Goal: Transaction & Acquisition: Subscribe to service/newsletter

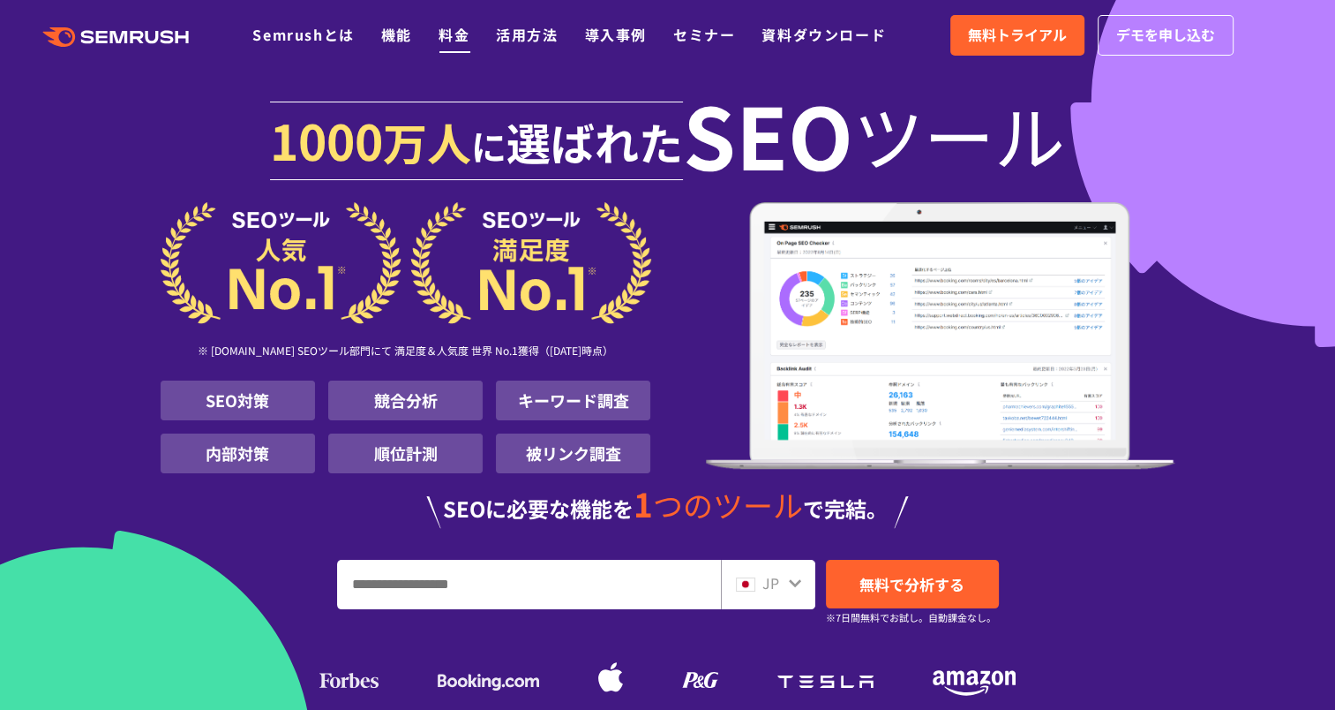
click at [461, 40] on link "料金" at bounding box center [454, 34] width 31 height 21
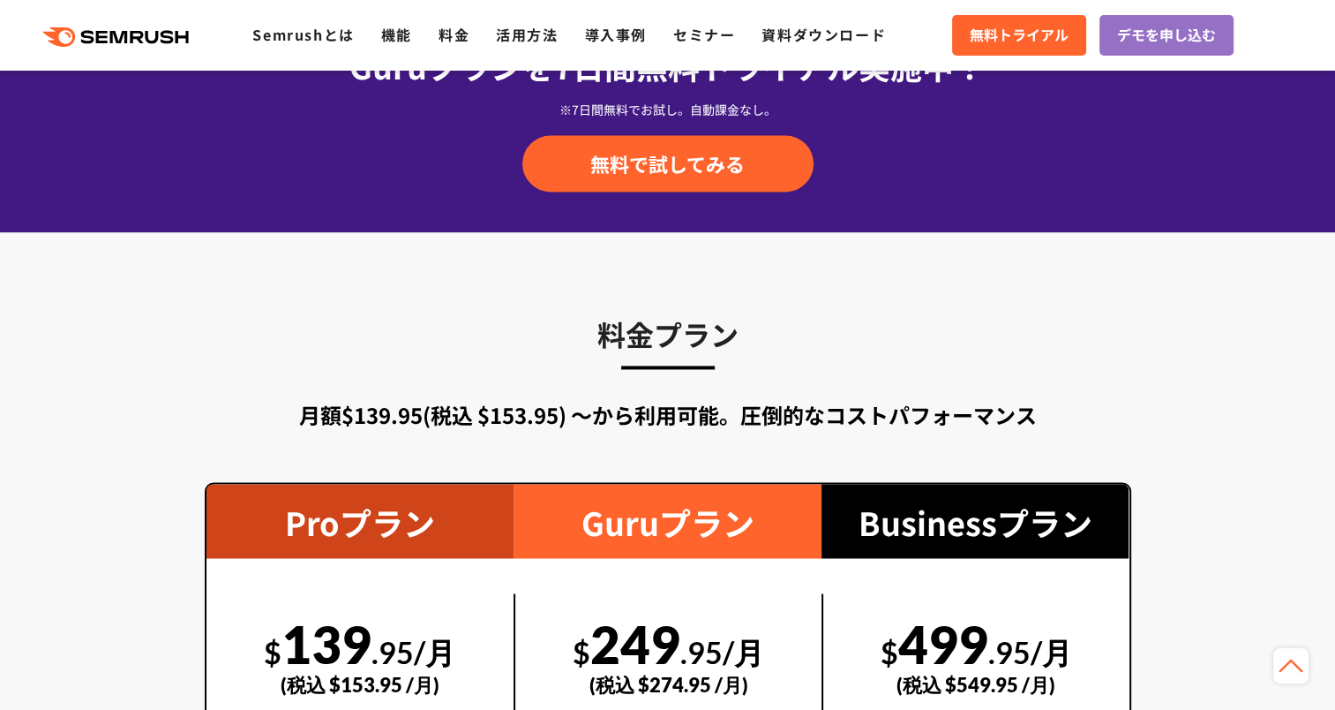
scroll to position [3265, 0]
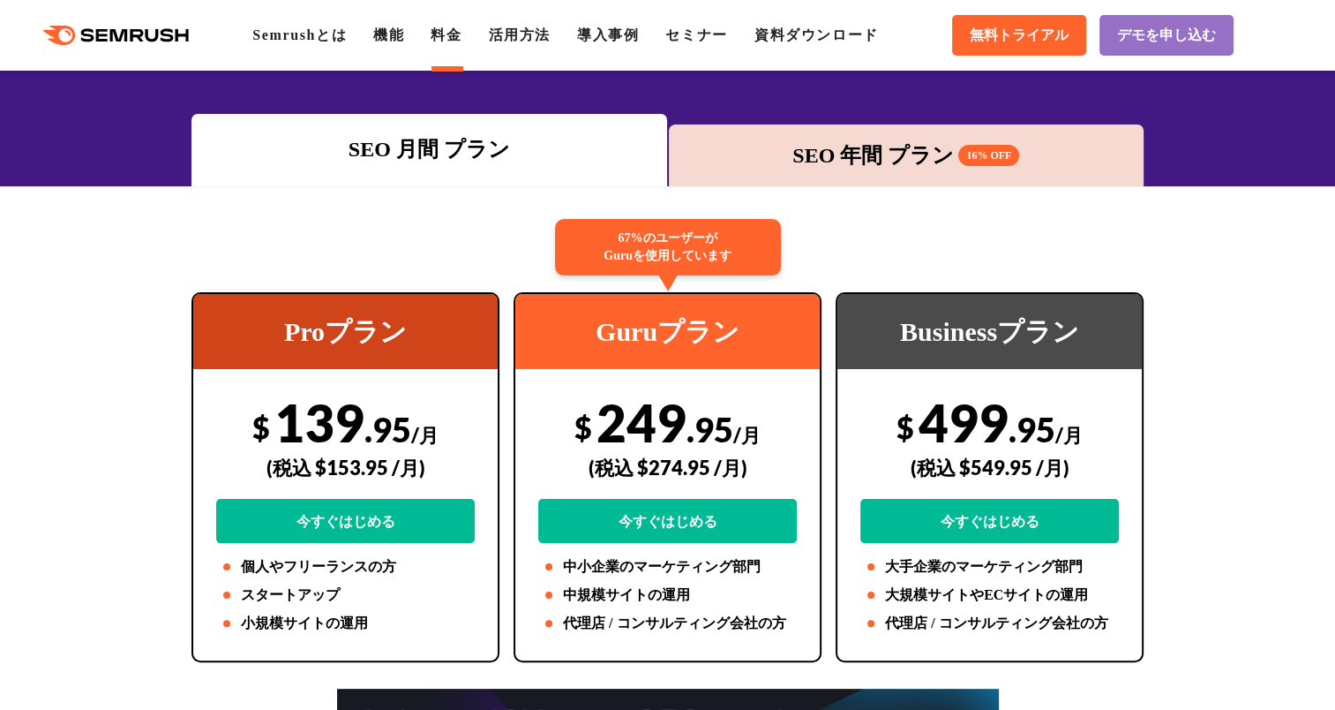
scroll to position [177, 0]
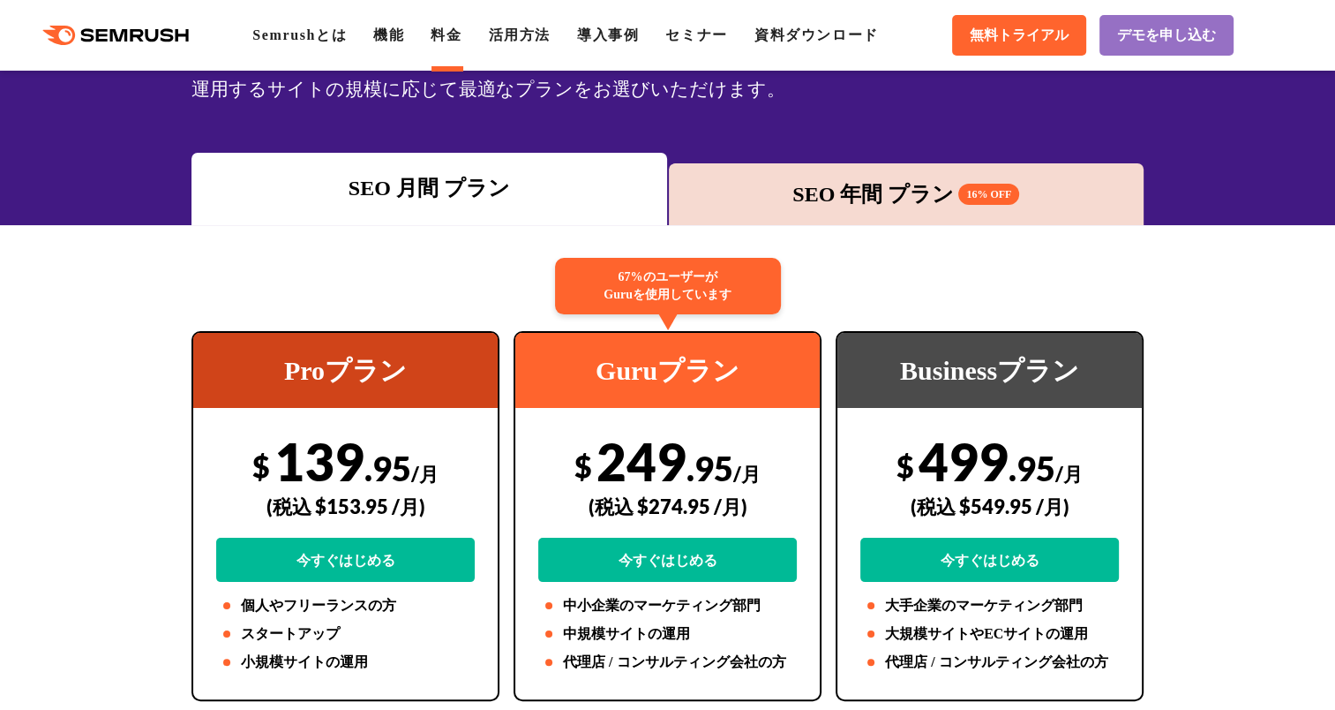
click at [776, 214] on div "SEO 年間 プラン 16% OFF" at bounding box center [907, 194] width 476 height 62
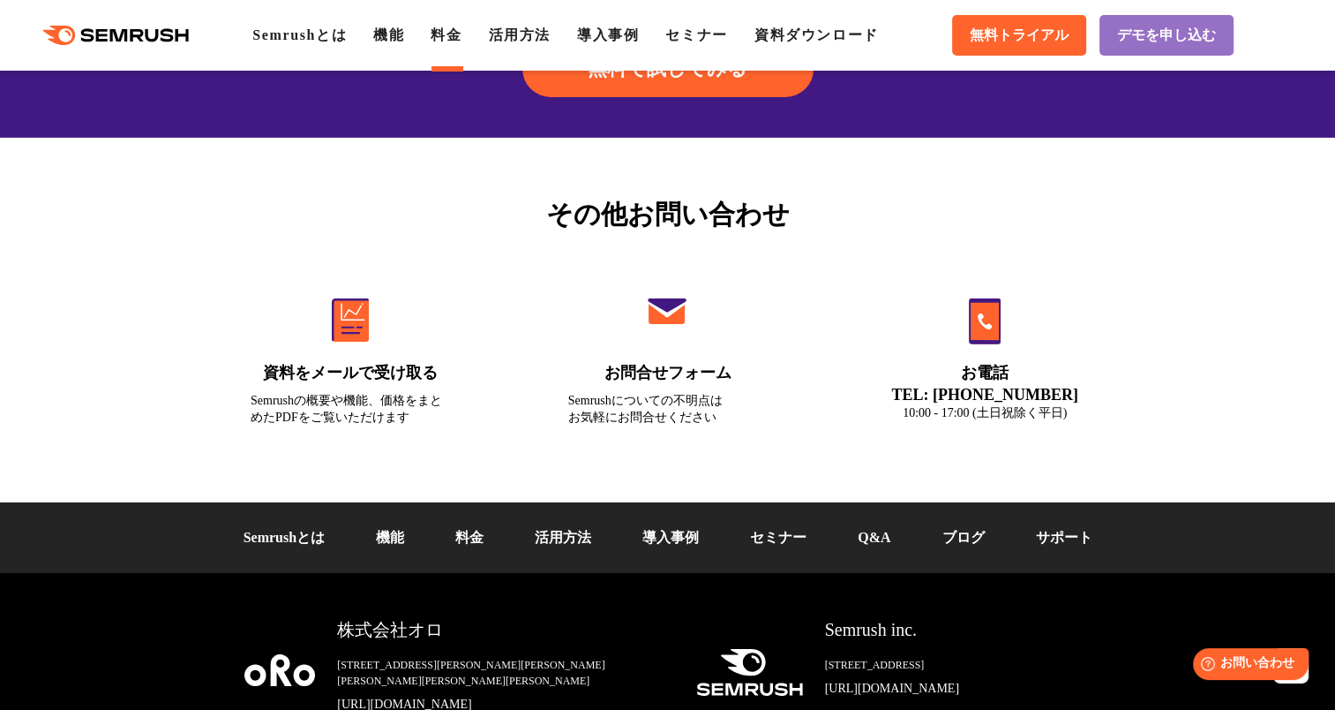
scroll to position [6022, 0]
